Goal: Communication & Community: Ask a question

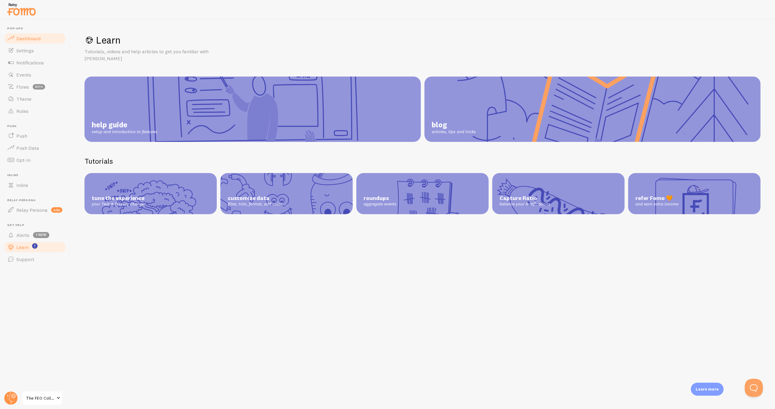
click at [21, 34] on link "Dashboard" at bounding box center [35, 38] width 62 height 12
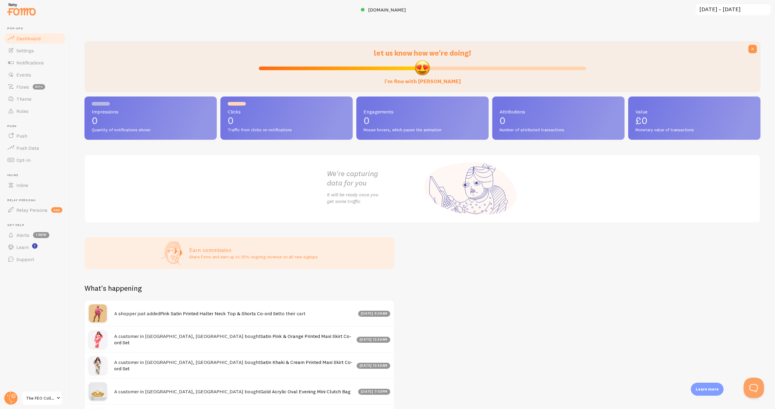
click at [750, 388] on button "Open Beacon popover" at bounding box center [752, 387] width 18 height 18
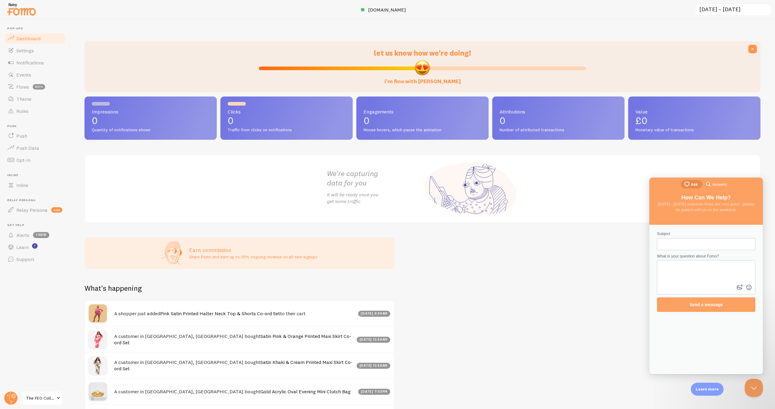
click at [679, 243] on input "Subject" at bounding box center [706, 244] width 89 height 11
click at [685, 245] on input "Notifications not appearing on homepage" at bounding box center [706, 244] width 89 height 11
click at [694, 276] on textarea "What is your question about Fomo?" at bounding box center [705, 272] width 97 height 22
click at [683, 243] on input "Notifications not appearing on homepage" at bounding box center [706, 244] width 89 height 11
type input "Notifications/pop up not appearing on homepage"
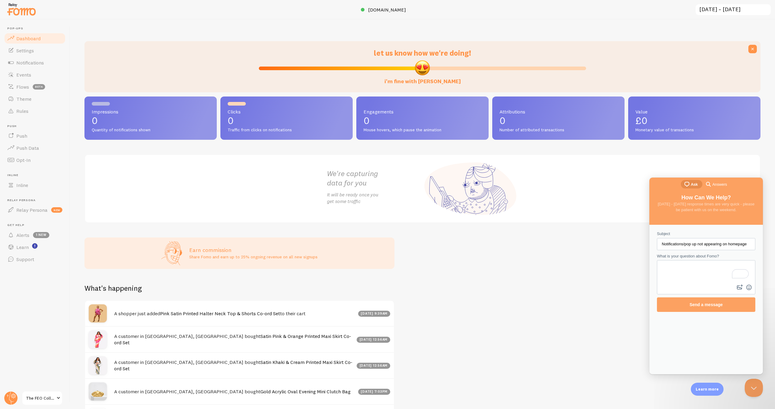
click at [704, 272] on textarea "What is your question about Fomo?" at bounding box center [705, 272] width 97 height 22
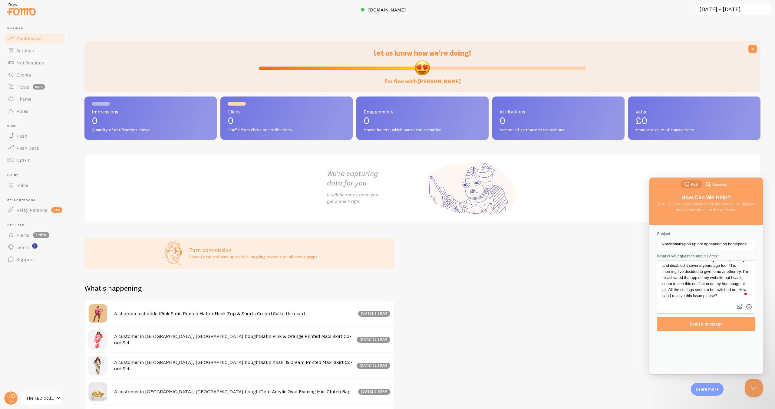
scroll to position [9, 0]
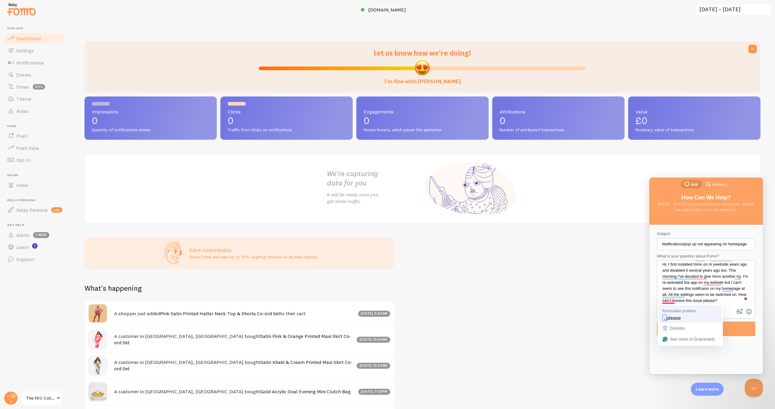
click at [676, 317] on span "please" at bounding box center [673, 318] width 14 height 7
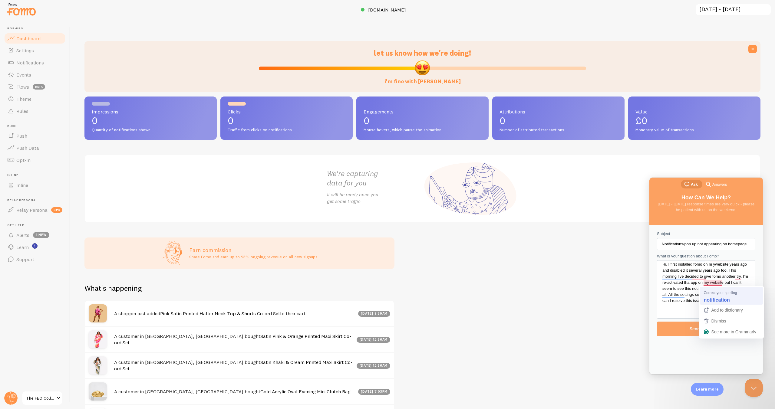
click at [715, 297] on strong "notification" at bounding box center [716, 300] width 26 height 7
click at [701, 292] on span "app" at bounding box center [703, 294] width 8 height 7
click at [723, 289] on textarea "Hi, I first installed FOMO on my website years ago and disabled it several year…" at bounding box center [705, 284] width 97 height 47
click at [718, 311] on div "Contact form" at bounding box center [706, 289] width 98 height 58
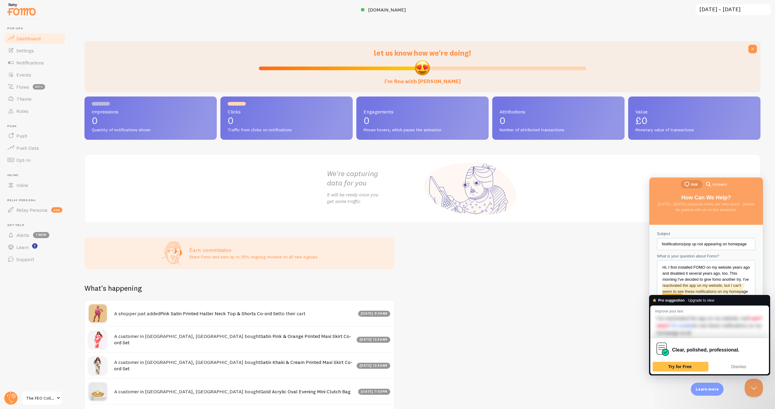
click at [733, 271] on textarea "Hi, I first installed FOMO on my website years ago and disabled it several year…" at bounding box center [705, 284] width 97 height 47
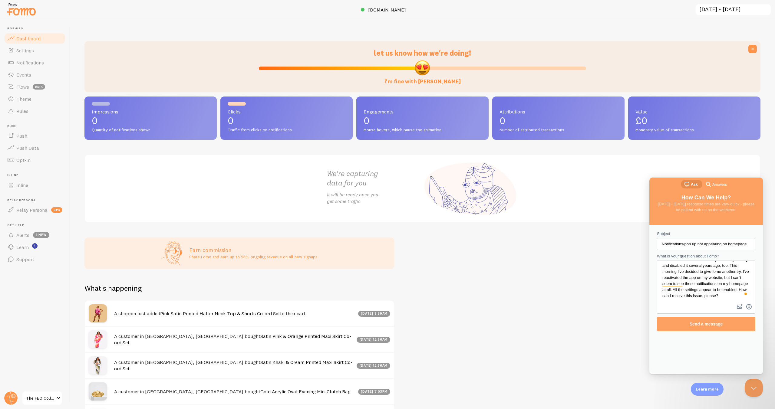
scroll to position [8, 0]
type textarea "Hi, I first installed FOMO on my website years ago and disabled it several year…"
click at [703, 327] on span "Send a message" at bounding box center [705, 324] width 85 height 14
